Goal: Task Accomplishment & Management: Complete application form

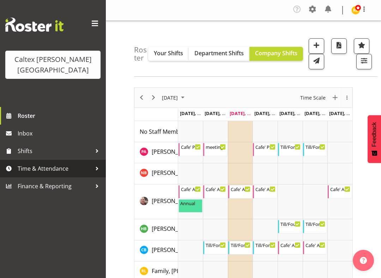
click at [83, 163] on span "Time & Attendance" at bounding box center [55, 168] width 74 height 11
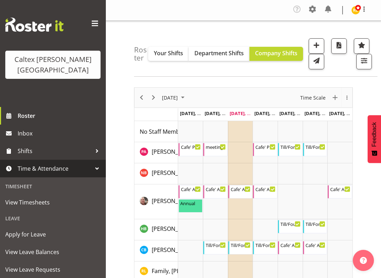
click at [45, 229] on span "Apply for Leave" at bounding box center [52, 234] width 95 height 11
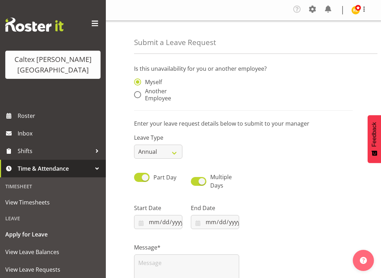
click at [136, 97] on span at bounding box center [137, 94] width 7 height 7
click at [136, 97] on input "Another Employee" at bounding box center [136, 95] width 5 height 5
radio input "true"
click at [214, 87] on input "text" at bounding box center [215, 86] width 48 height 14
click at [222, 106] on span "[PERSON_NAME]" at bounding box center [218, 103] width 44 height 8
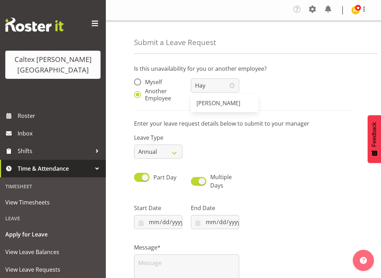
type input "[PERSON_NAME]"
click at [198, 182] on span at bounding box center [199, 181] width 16 height 9
click at [195, 182] on input "Multiple Days" at bounding box center [193, 181] width 5 height 5
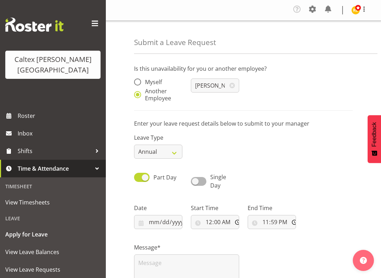
click at [198, 181] on span at bounding box center [199, 181] width 16 height 9
click at [195, 181] on input "Single Day" at bounding box center [193, 181] width 5 height 5
checkbox input "true"
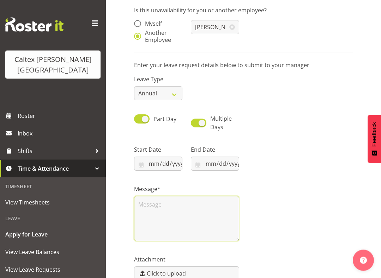
click at [168, 217] on textarea at bounding box center [186, 219] width 105 height 45
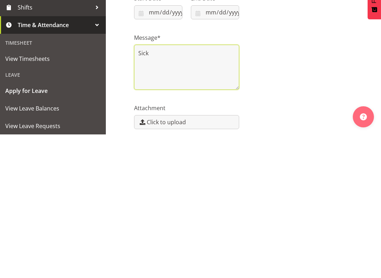
type textarea "Sick"
click at [301, 167] on div "Message* Sick" at bounding box center [243, 202] width 227 height 70
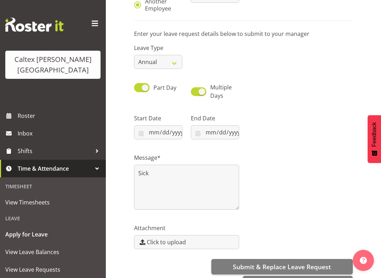
scroll to position [90, 0]
click at [161, 134] on input "datetime-local" at bounding box center [158, 132] width 48 height 14
click at [172, 132] on input "datetime-local" at bounding box center [158, 132] width 48 height 14
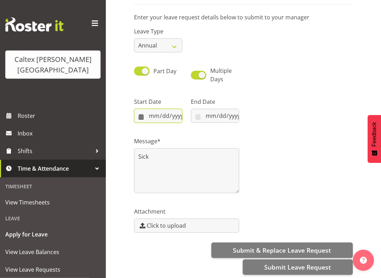
scroll to position [109, 0]
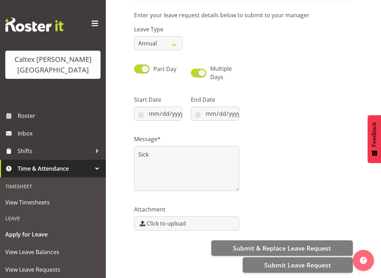
click at [299, 271] on button "Submit Leave Request" at bounding box center [297, 266] width 110 height 16
type input "2025-09-10T11:01"
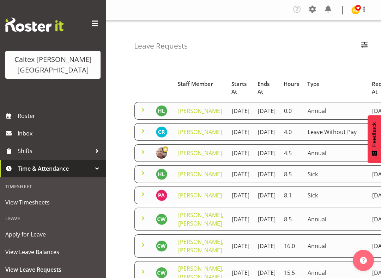
click at [31, 111] on span "Roster" at bounding box center [60, 116] width 85 height 11
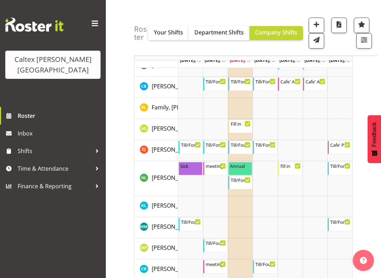
scroll to position [163, 0]
